Goal: Navigation & Orientation: Find specific page/section

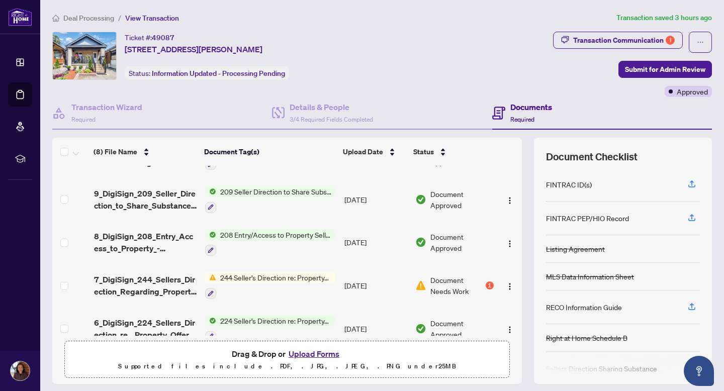
scroll to position [39, 0]
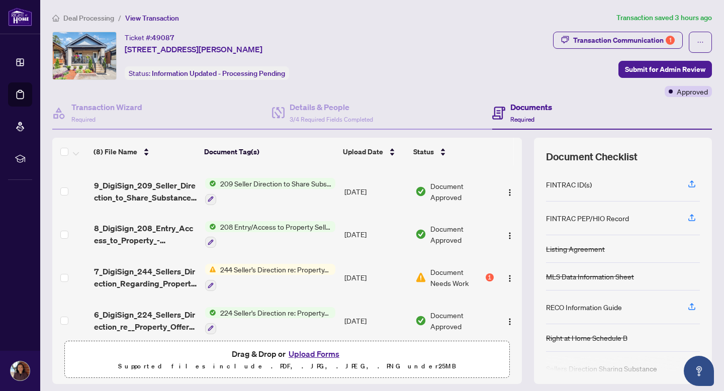
click at [87, 16] on span "Deal Processing" at bounding box center [88, 18] width 51 height 9
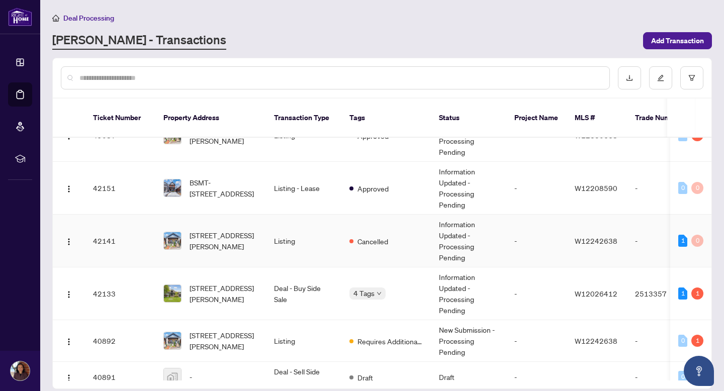
scroll to position [30, 0]
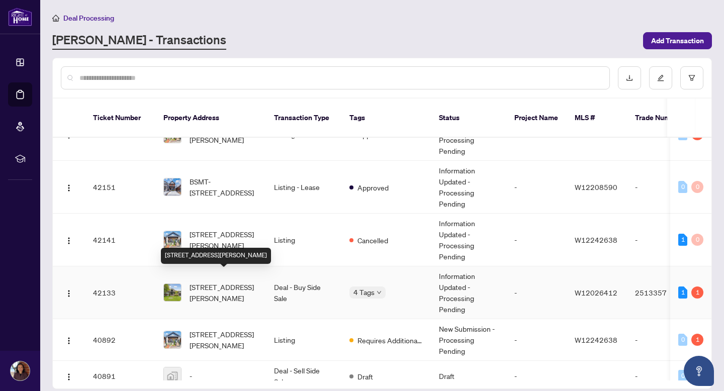
click at [206, 282] on span "[STREET_ADDRESS][PERSON_NAME]" at bounding box center [224, 293] width 68 height 22
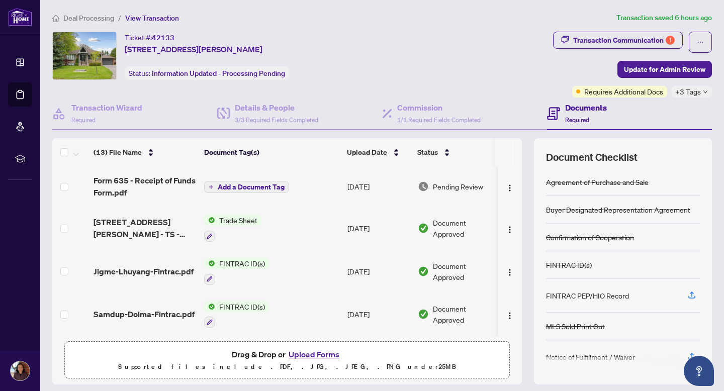
click at [636, 29] on div "Deal Processing / View Transaction Transaction saved 6 hours ago Ticket #: 4213…" at bounding box center [382, 211] width 668 height 398
click at [633, 36] on div "Transaction Communication 1" at bounding box center [624, 40] width 102 height 16
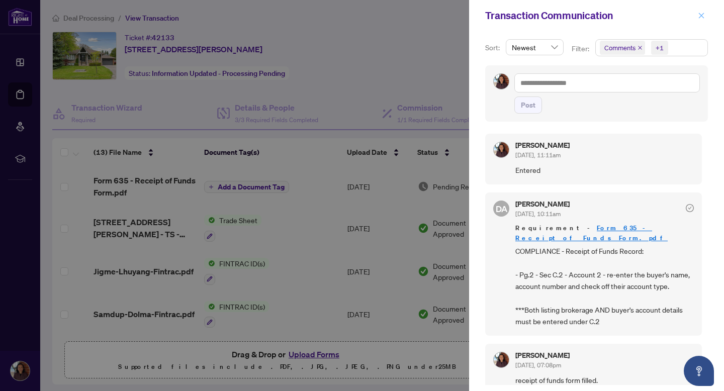
click at [708, 16] on button "button" at bounding box center [701, 16] width 13 height 12
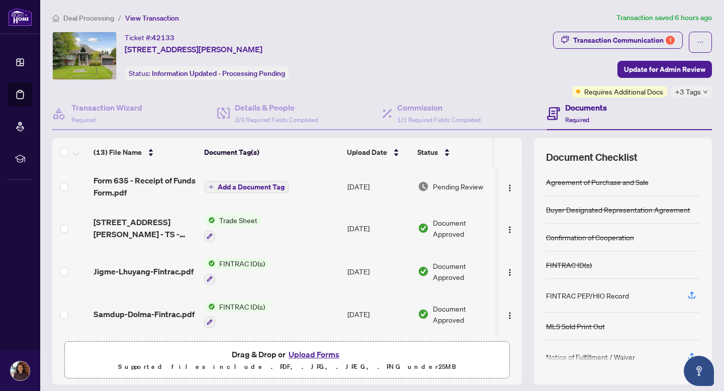
click at [101, 18] on span "Deal Processing" at bounding box center [88, 18] width 51 height 9
